Goal: Transaction & Acquisition: Subscribe to service/newsletter

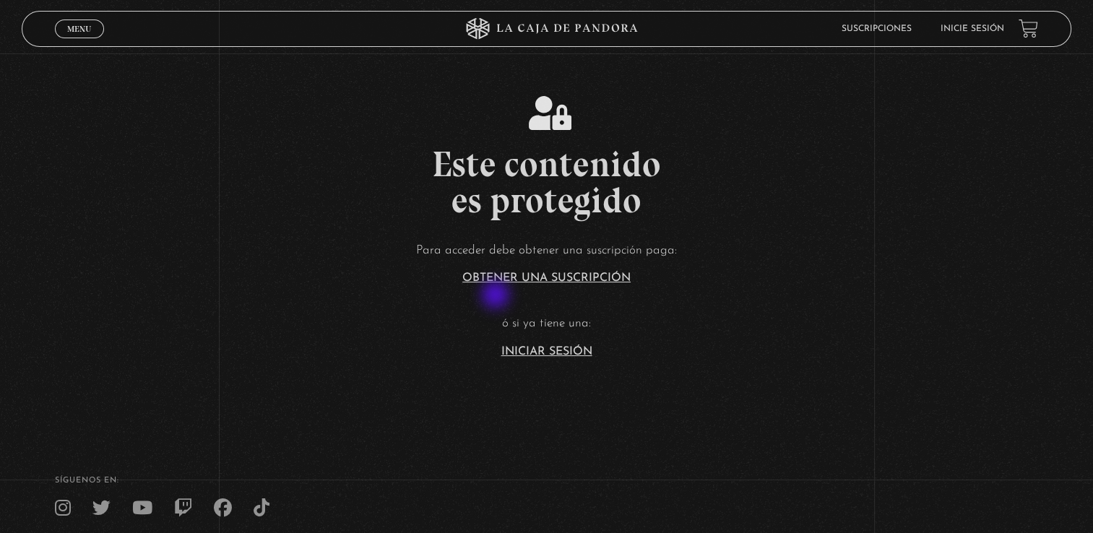
drag, startPoint x: 491, startPoint y: 300, endPoint x: 484, endPoint y: 319, distance: 20.8
click at [480, 319] on article "Para acceder debe obtener una suscripción paga: Obtener una suscripción ó si ya…" at bounding box center [546, 299] width 1093 height 118
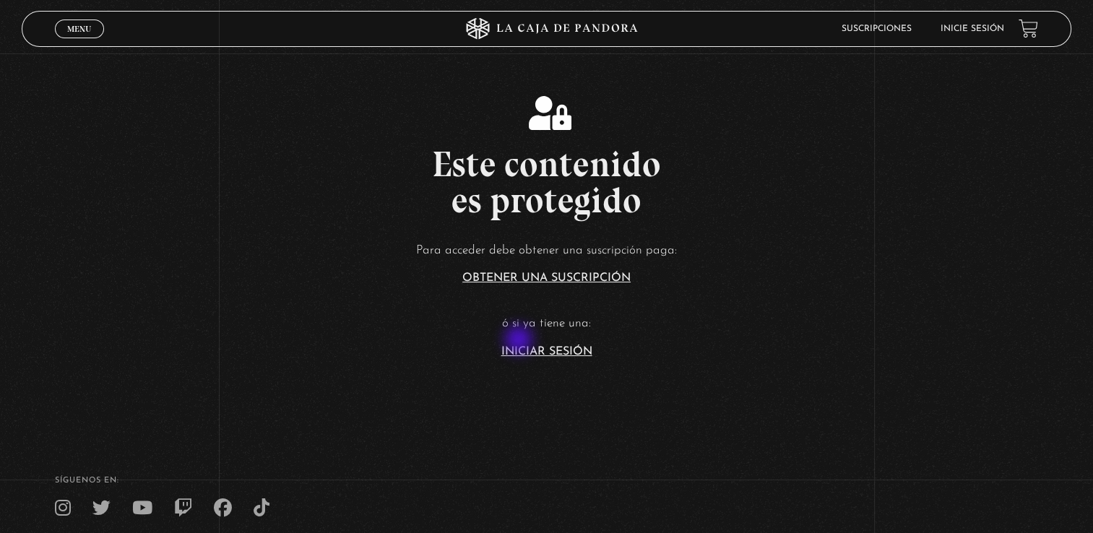
click at [520, 341] on article "Para acceder debe obtener una suscripción paga: Obtener una suscripción ó si ya…" at bounding box center [546, 299] width 1093 height 118
click at [524, 345] on article "Para acceder debe obtener una suscripción paga: Obtener una suscripción ó si ya…" at bounding box center [546, 299] width 1093 height 118
click at [529, 349] on link "Iniciar Sesión" at bounding box center [547, 352] width 91 height 12
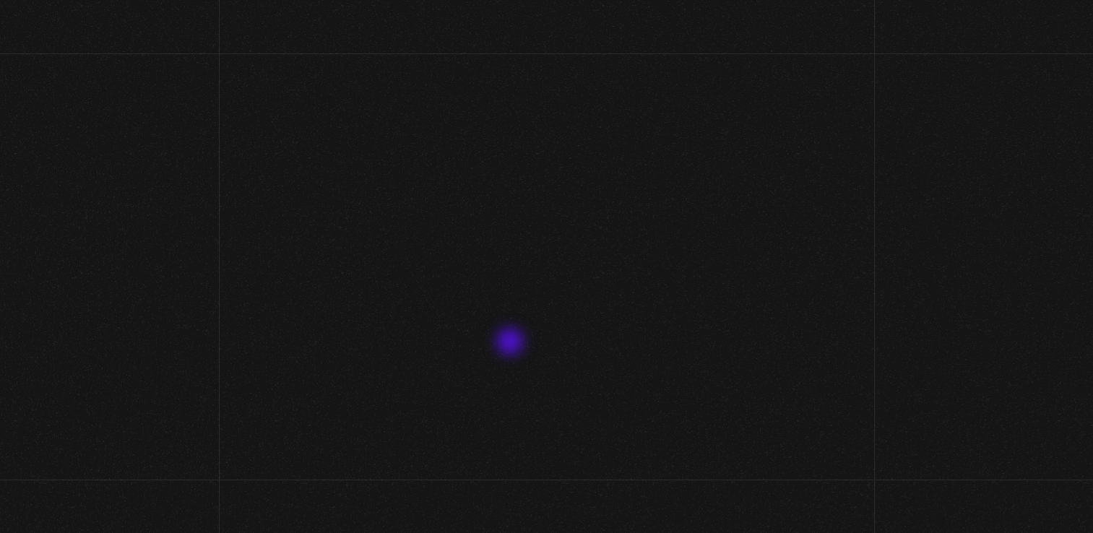
type input "[EMAIL_ADDRESS][DOMAIN_NAME]"
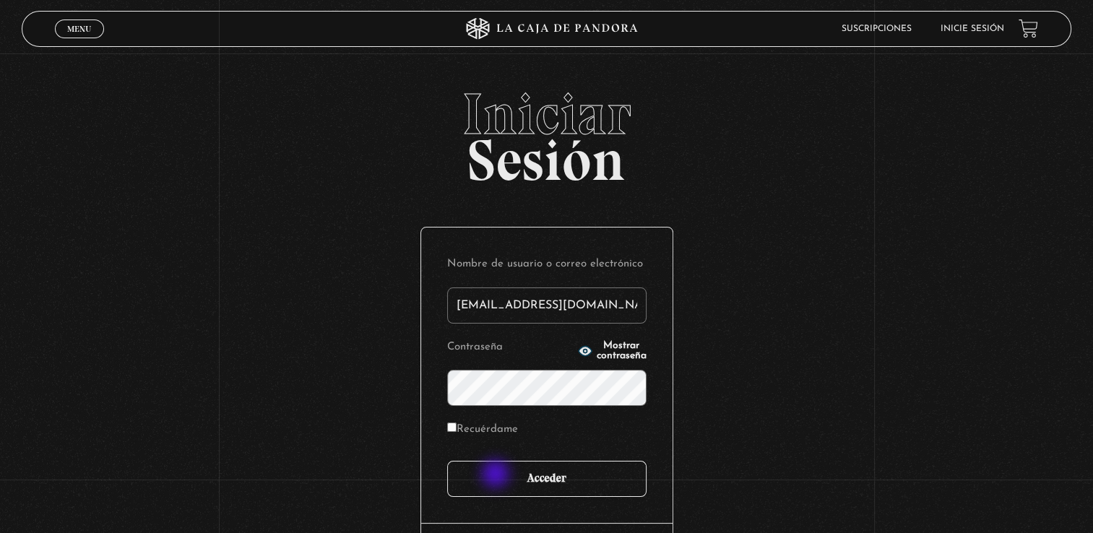
click at [497, 476] on input "Acceder" at bounding box center [546, 479] width 199 height 36
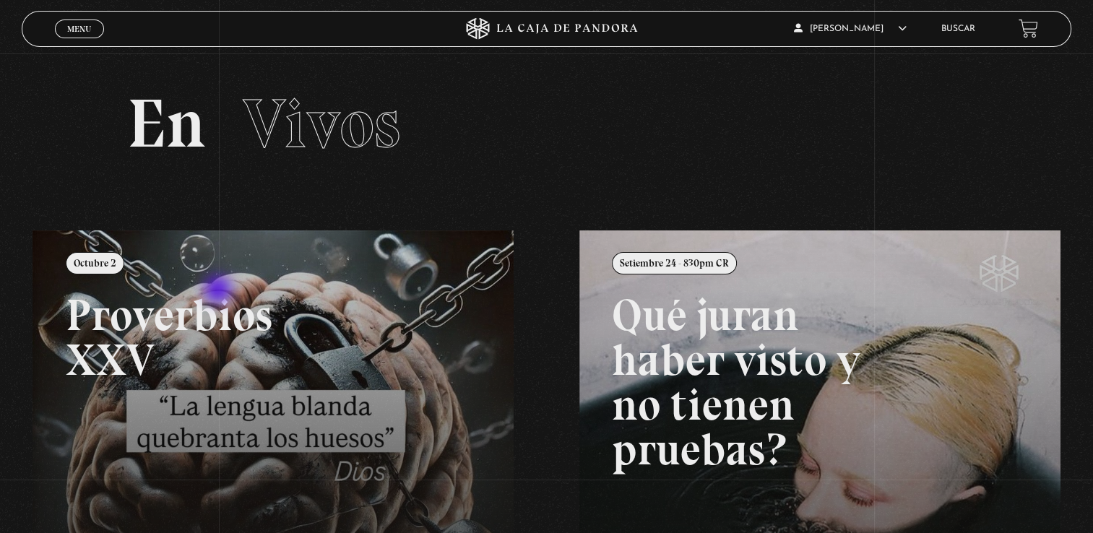
click at [220, 291] on link at bounding box center [579, 497] width 1093 height 533
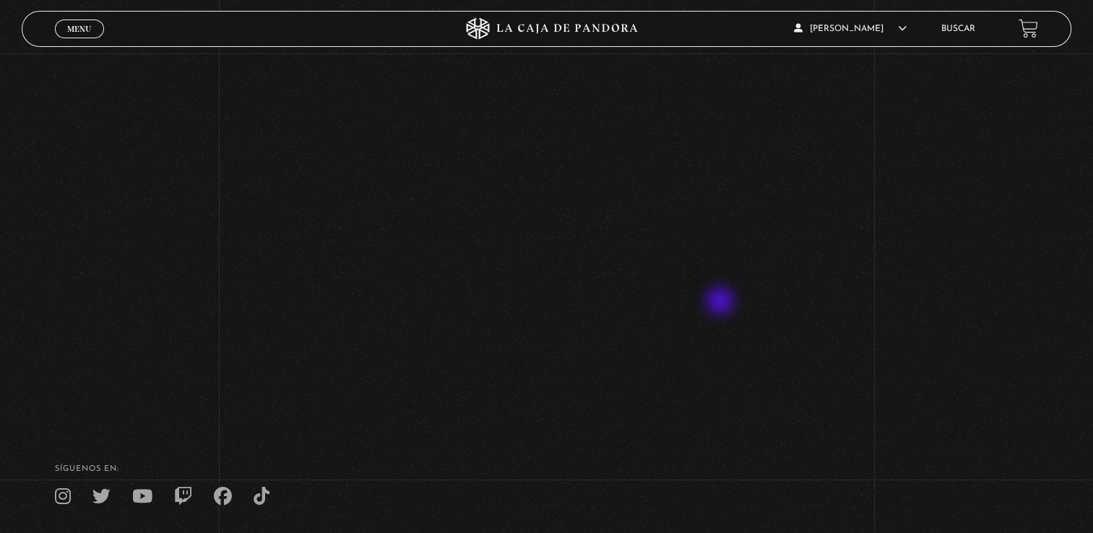
scroll to position [72, 0]
